Goal: Navigation & Orientation: Understand site structure

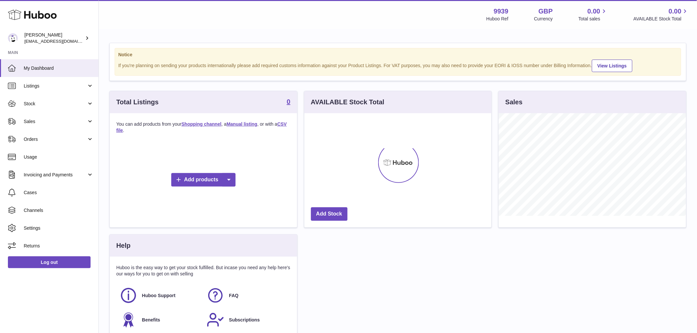
scroll to position [103, 187]
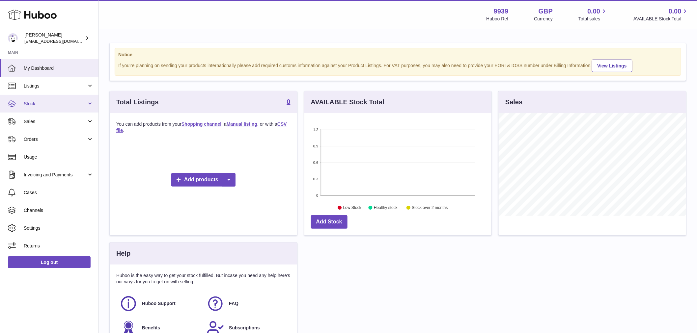
click at [40, 98] on link "Stock" at bounding box center [49, 104] width 98 height 18
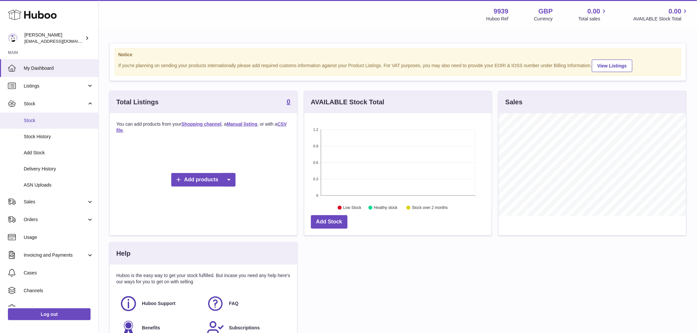
click at [42, 125] on link "Stock" at bounding box center [49, 121] width 98 height 16
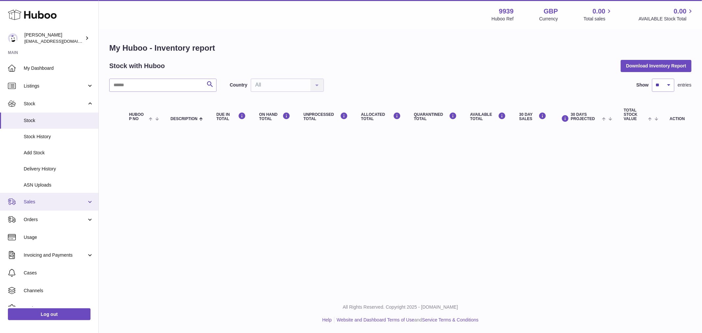
click at [38, 205] on span "Sales" at bounding box center [55, 202] width 63 height 6
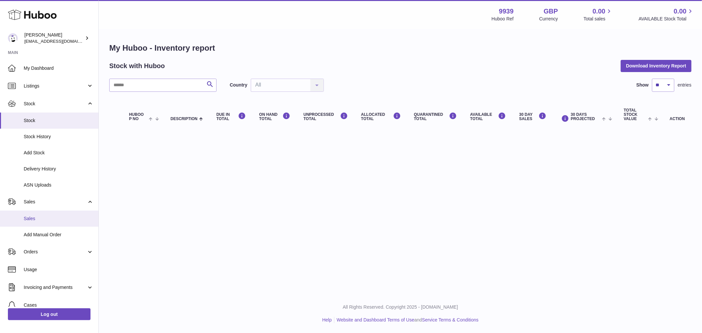
click at [48, 215] on link "Sales" at bounding box center [49, 219] width 98 height 16
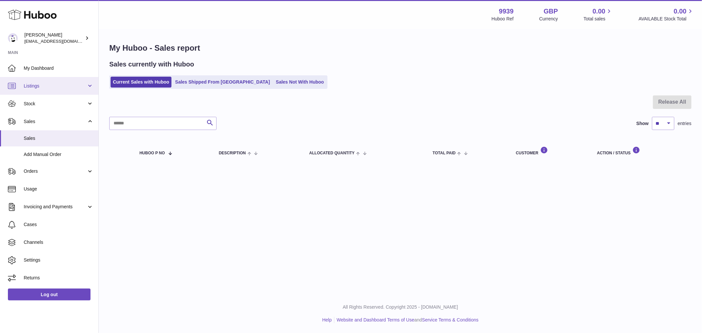
click at [45, 88] on span "Listings" at bounding box center [55, 86] width 63 height 6
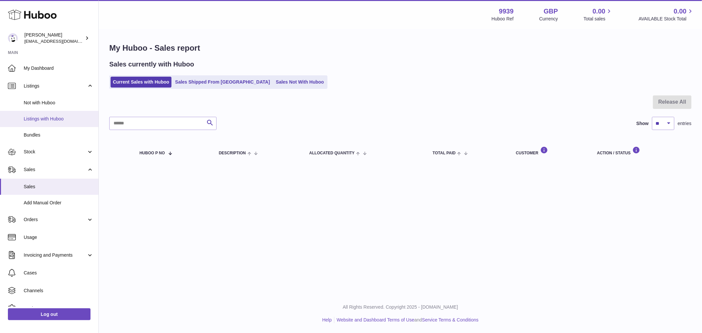
click at [49, 118] on span "Listings with Huboo" at bounding box center [59, 119] width 70 height 6
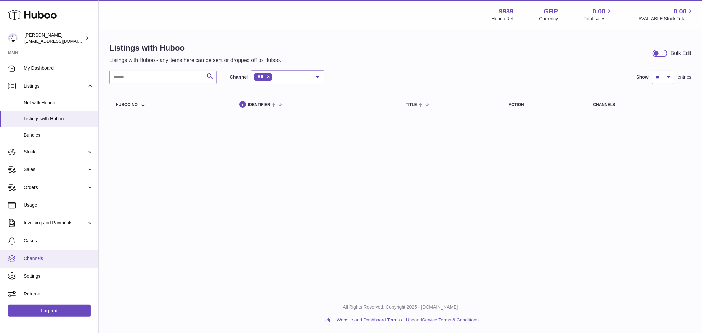
click at [43, 260] on span "Channels" at bounding box center [59, 258] width 70 height 6
